Goal: Information Seeking & Learning: Learn about a topic

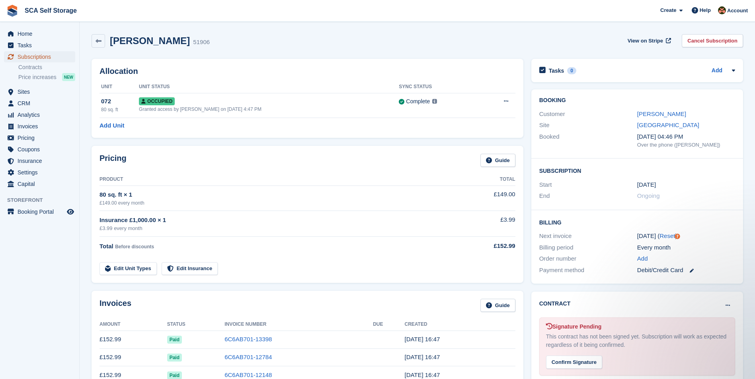
click at [38, 57] on span "Subscriptions" at bounding box center [42, 56] width 48 height 11
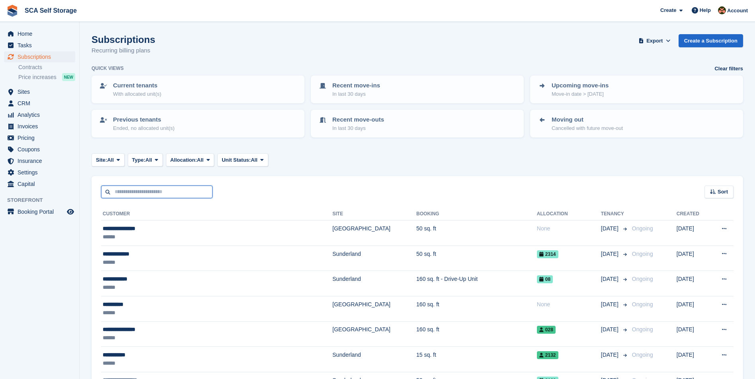
click at [158, 193] on input "text" at bounding box center [156, 192] width 111 height 13
type input "****"
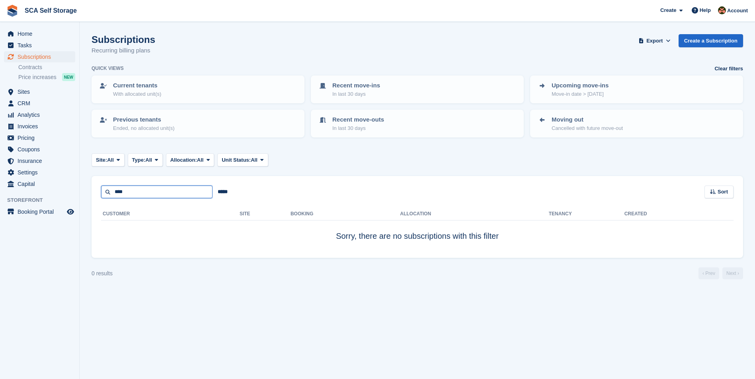
drag, startPoint x: 135, startPoint y: 196, endPoint x: 133, endPoint y: 192, distance: 4.4
click at [135, 196] on input "****" at bounding box center [156, 192] width 111 height 13
type input "***"
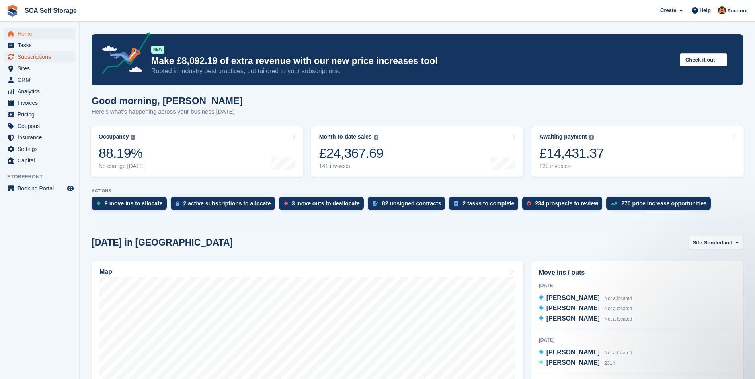
click at [34, 57] on span "Subscriptions" at bounding box center [42, 56] width 48 height 11
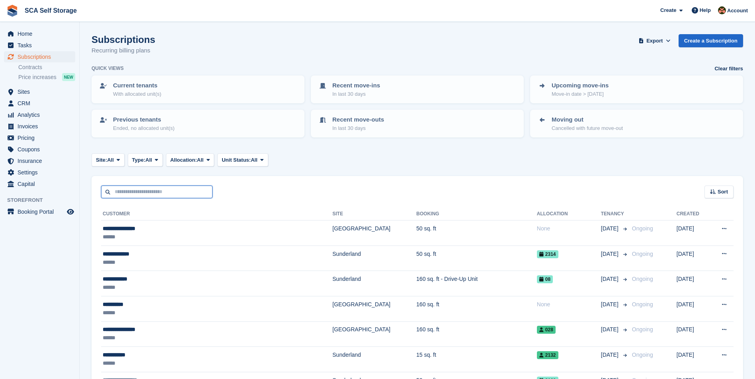
click at [178, 191] on input "text" at bounding box center [156, 192] width 111 height 13
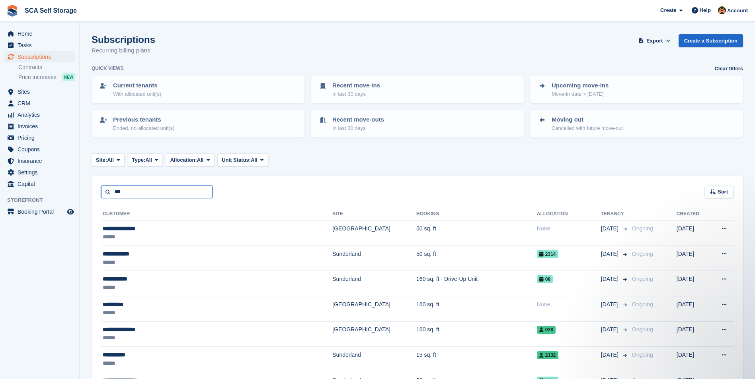
type input "***"
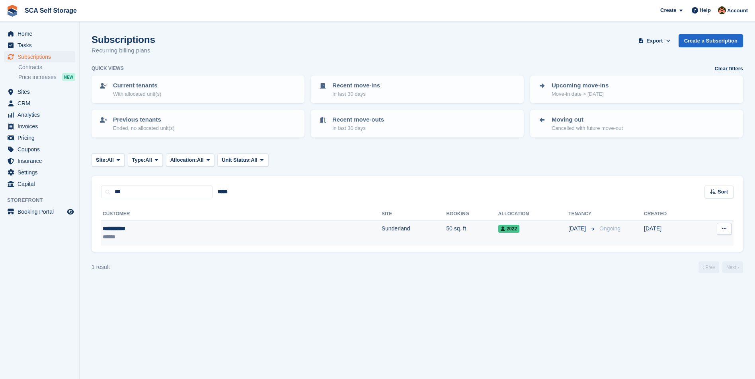
click at [498, 238] on td "2022" at bounding box center [533, 233] width 70 height 25
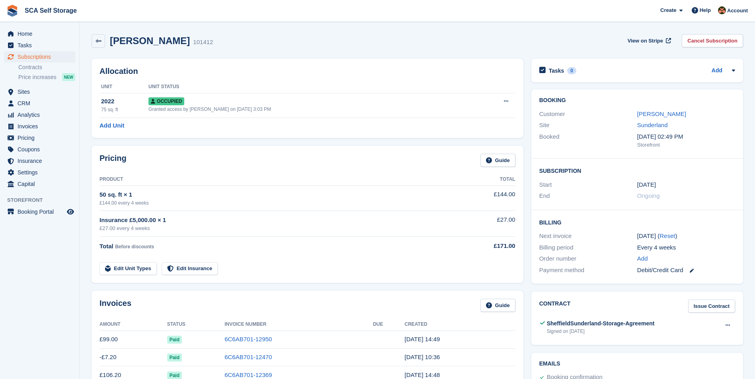
click at [338, 220] on div "Insurance £5,000.00 × 1" at bounding box center [274, 220] width 351 height 9
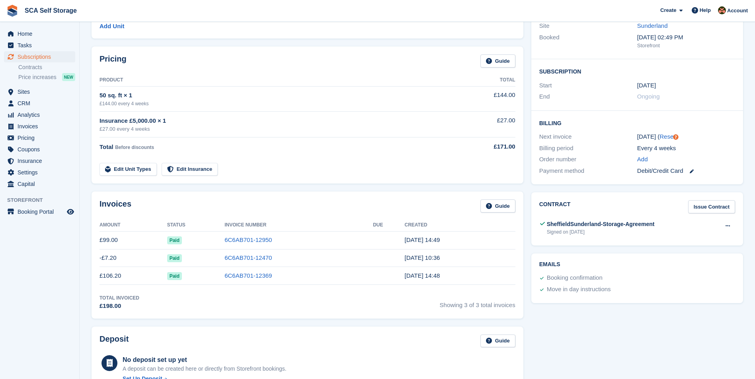
click at [378, 224] on th "Due" at bounding box center [388, 225] width 31 height 13
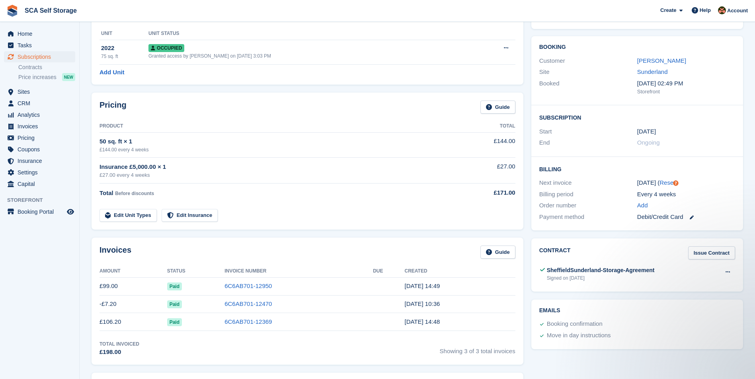
scroll to position [50, 0]
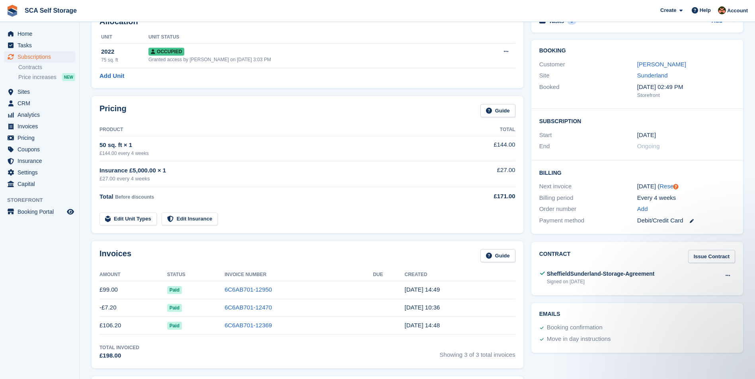
click at [374, 265] on div "Invoices Guide" at bounding box center [307, 258] width 416 height 18
click at [658, 60] on div "John Jepson" at bounding box center [686, 64] width 98 height 9
click at [657, 65] on link "John Jepson" at bounding box center [661, 64] width 49 height 7
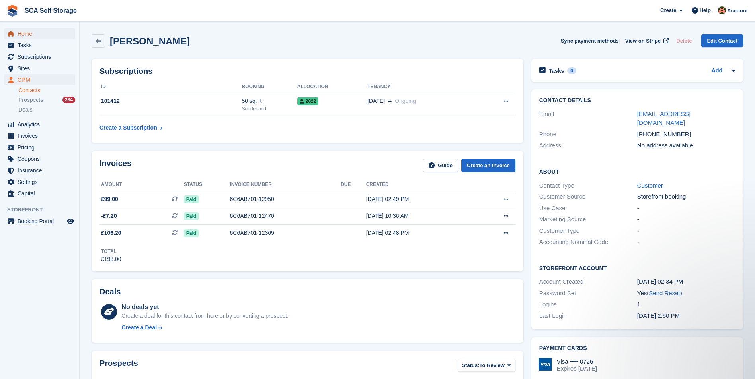
click at [29, 36] on span "Home" at bounding box center [42, 33] width 48 height 11
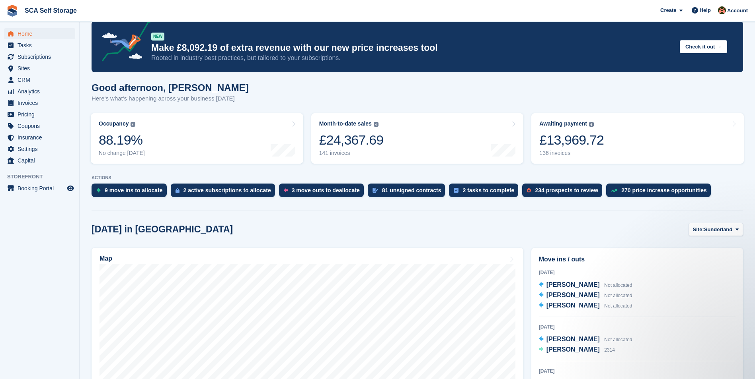
scroll to position [40, 0]
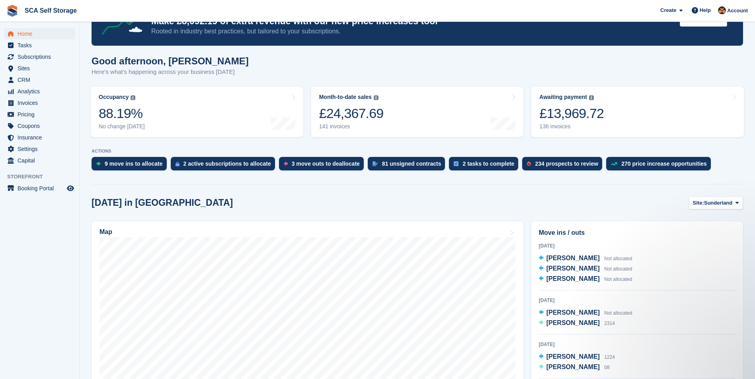
click at [731, 199] on button "Site: [GEOGRAPHIC_DATA]" at bounding box center [715, 202] width 54 height 13
click at [689, 237] on link "[GEOGRAPHIC_DATA]" at bounding box center [703, 236] width 72 height 14
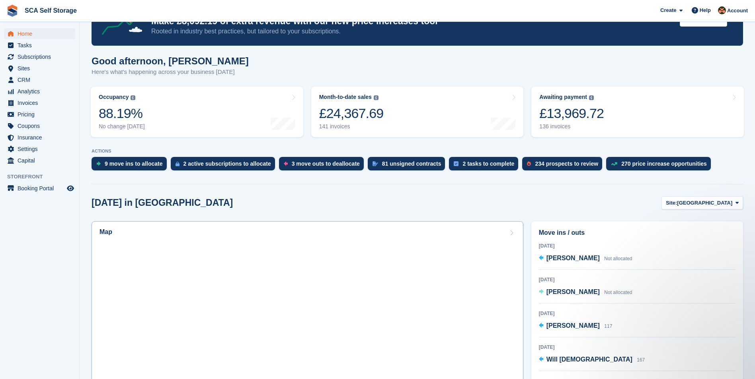
click at [415, 236] on div "Map" at bounding box center [307, 233] width 416 height 9
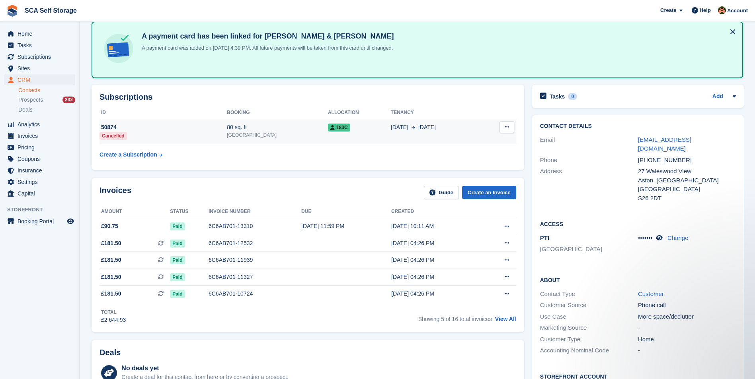
click at [391, 129] on span "23 Aug" at bounding box center [400, 127] width 18 height 8
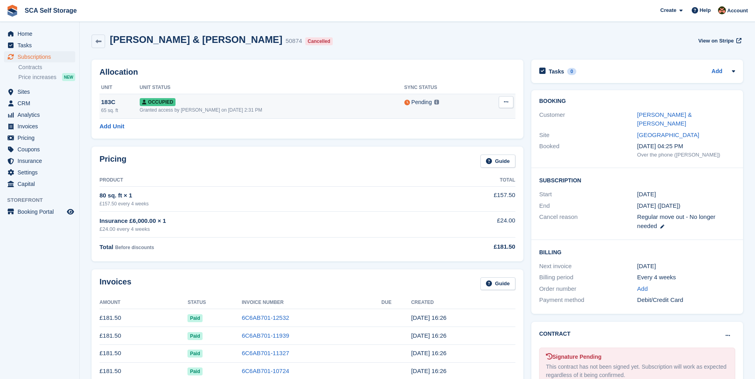
click at [506, 104] on icon at bounding box center [506, 101] width 4 height 5
drag, startPoint x: 464, startPoint y: 132, endPoint x: 419, endPoint y: 33, distance: 107.9
click at [464, 132] on p "Deallocate" at bounding box center [474, 135] width 69 height 10
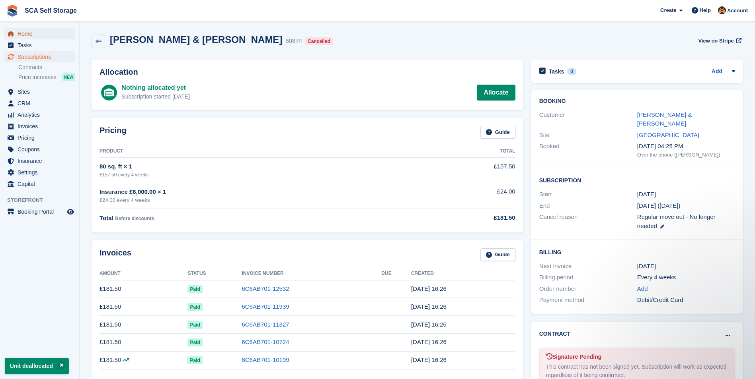
click at [32, 37] on span "Home" at bounding box center [42, 33] width 48 height 11
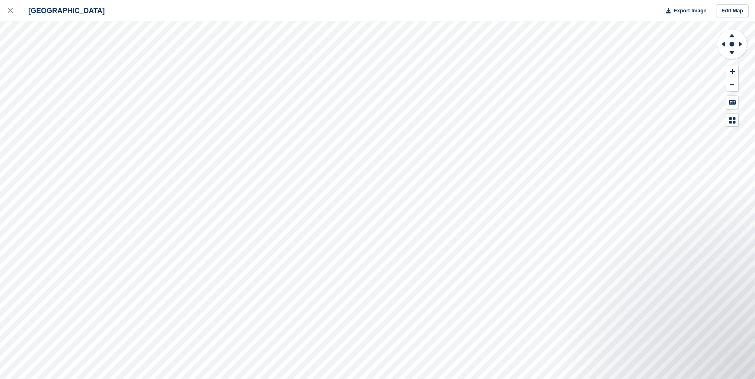
click at [82, 102] on div "Sheffield Export Image Edit Map" at bounding box center [377, 189] width 755 height 379
